Goal: Find specific page/section: Find specific page/section

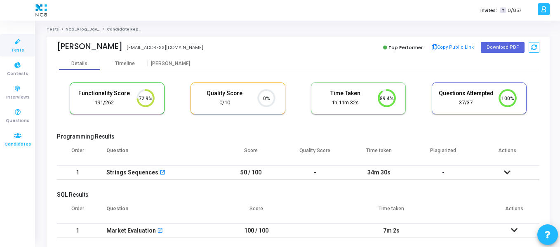
click at [16, 144] on span "Candidates" at bounding box center [18, 144] width 26 height 7
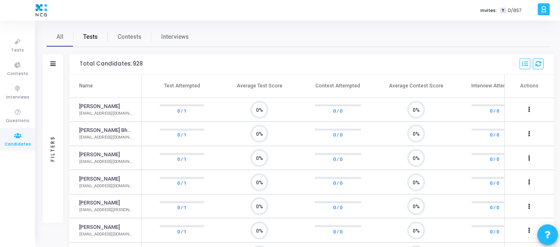
click at [87, 38] on span "Tests" at bounding box center [90, 37] width 14 height 9
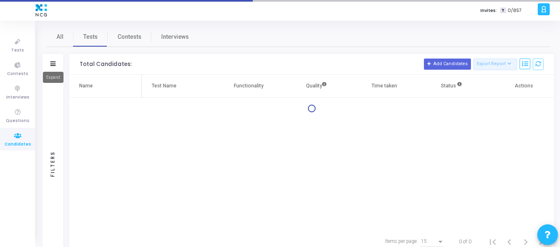
click at [53, 65] on icon at bounding box center [52, 63] width 5 height 5
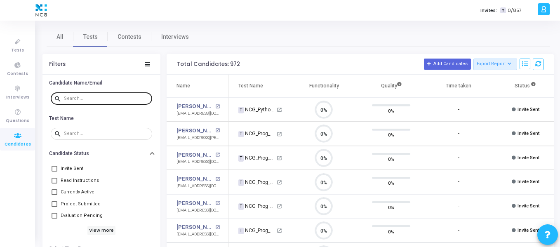
click at [106, 93] on div at bounding box center [106, 98] width 85 height 13
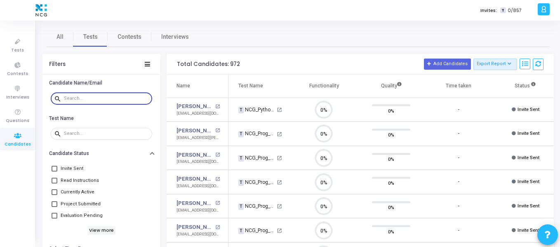
paste input "priya.shelar.9518@gmail.com"
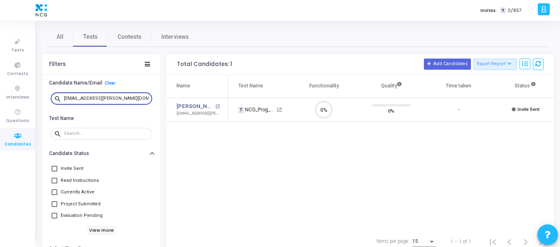
type input "priya.shelar.9518@gmail.com"
drag, startPoint x: 132, startPoint y: 97, endPoint x: 57, endPoint y: 99, distance: 75.5
click at [57, 99] on div "search priya.shelar.9518@gmail.com" at bounding box center [101, 98] width 101 height 13
type input "shreyasjswl@gmail.com"
drag, startPoint x: 108, startPoint y: 100, endPoint x: 52, endPoint y: 100, distance: 55.7
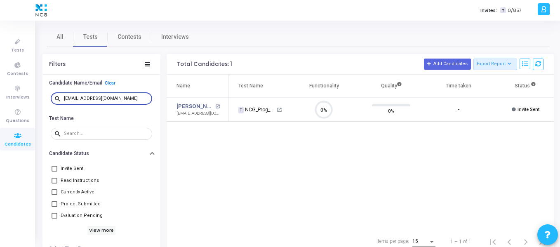
click at [52, 100] on div "search shreyasjswl@gmail.com" at bounding box center [101, 98] width 101 height 13
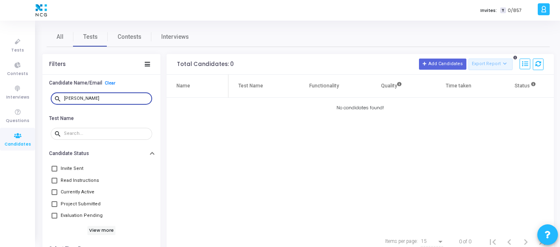
type input "Gowribathini Haritha"
